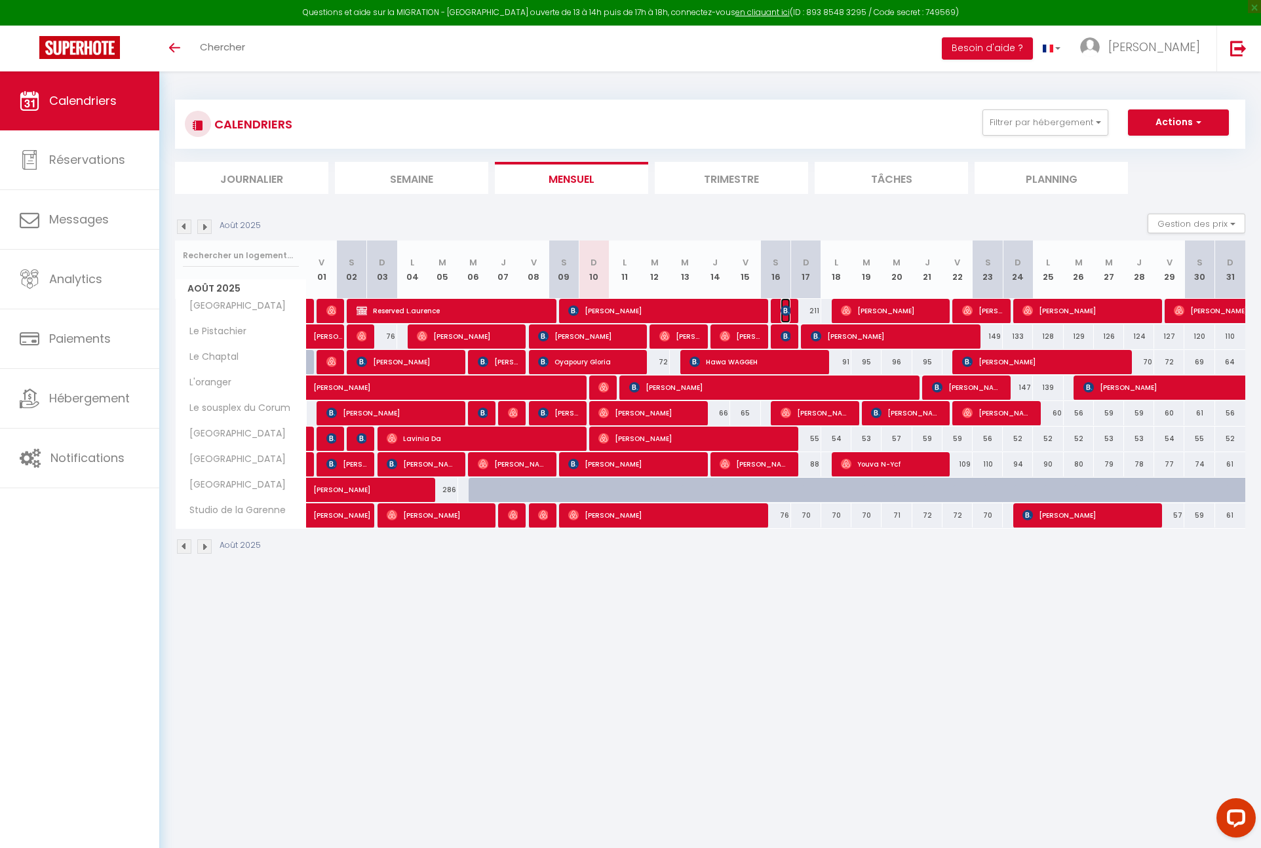
click at [787, 307] on img at bounding box center [786, 310] width 10 height 10
select select "OK"
select select "KO"
select select "0"
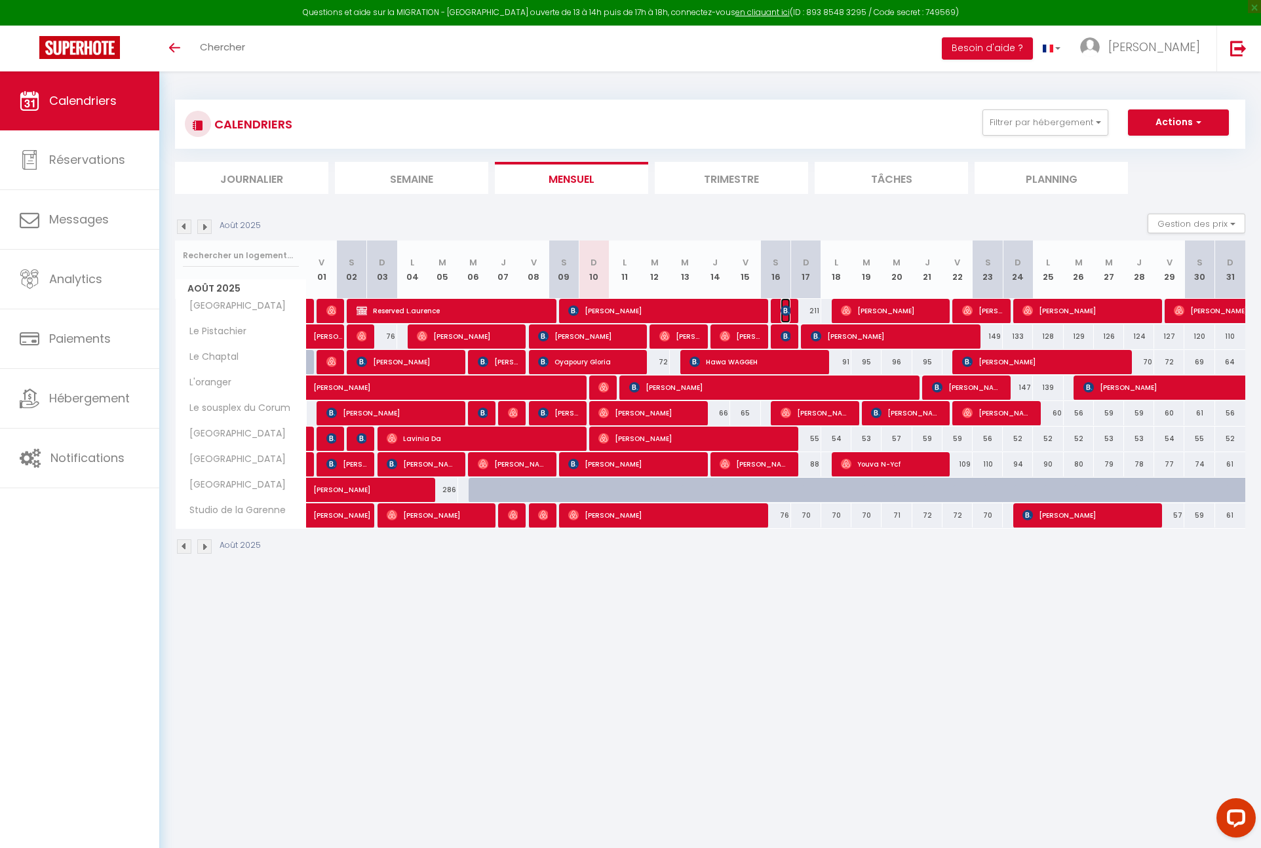
select select "1"
select select
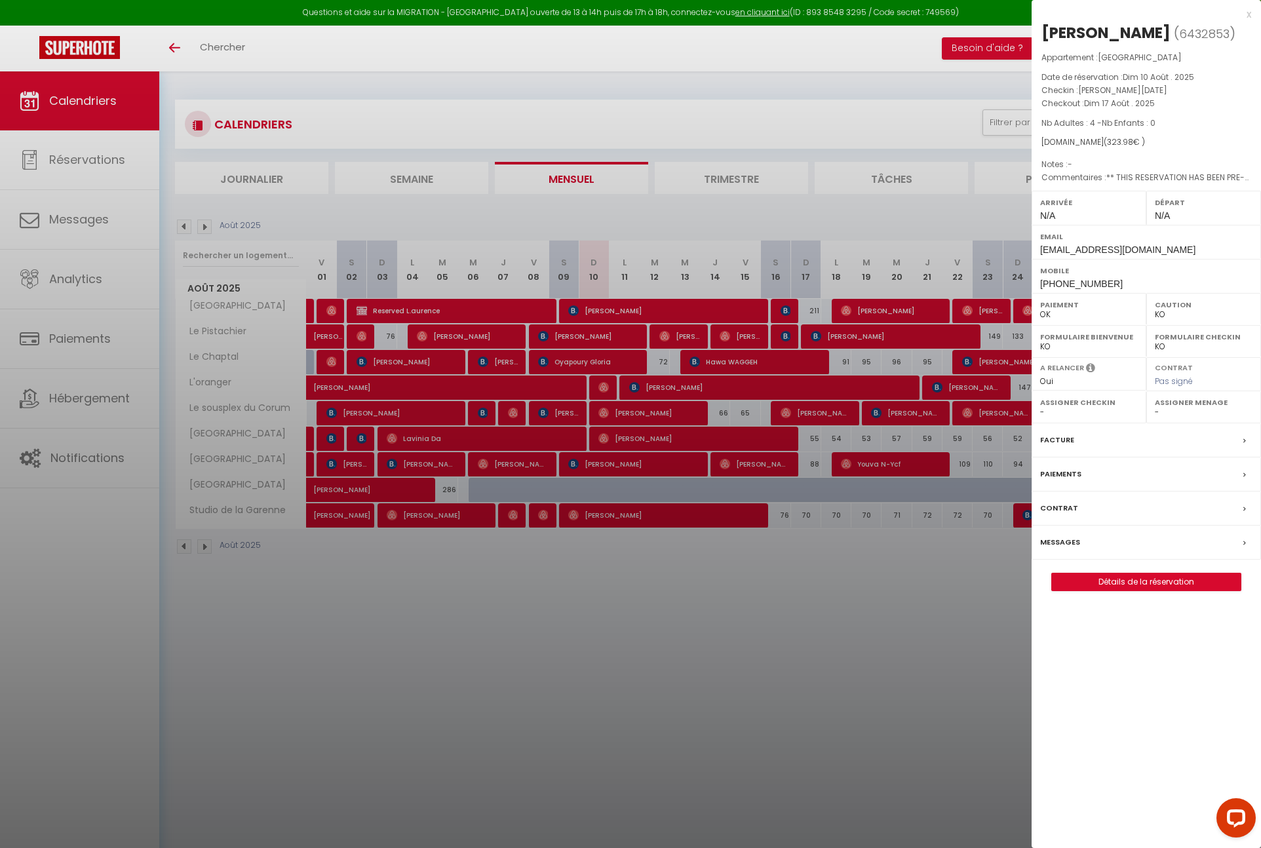
click at [838, 668] on div at bounding box center [630, 424] width 1261 height 848
